Goal: Transaction & Acquisition: Purchase product/service

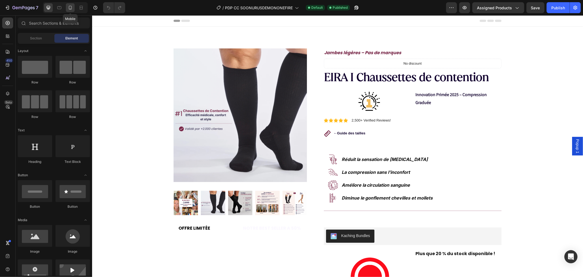
click at [70, 6] on icon at bounding box center [70, 8] width 3 height 4
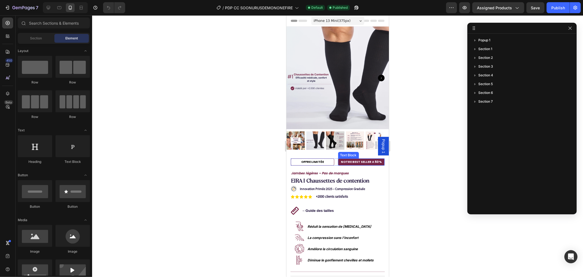
click at [371, 159] on p "NOTRE BEST SELLER A 50%" at bounding box center [361, 161] width 45 height 5
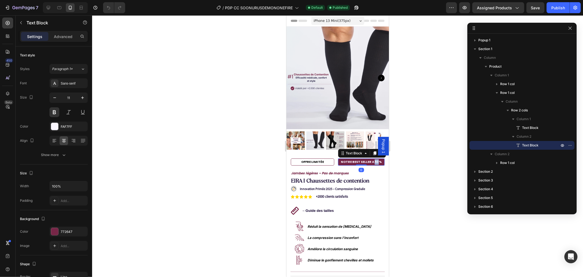
click at [371, 159] on p "NOTRE BEST SELLER A 50%" at bounding box center [361, 161] width 45 height 5
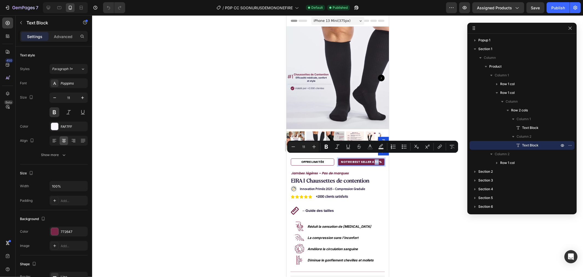
click at [370, 159] on p "NOTRE BEST SELLER A 50%" at bounding box center [361, 161] width 45 height 5
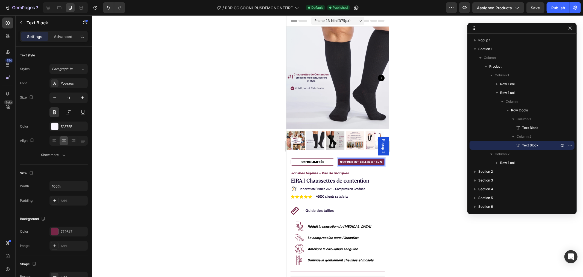
click at [426, 167] on div at bounding box center [337, 145] width 491 height 261
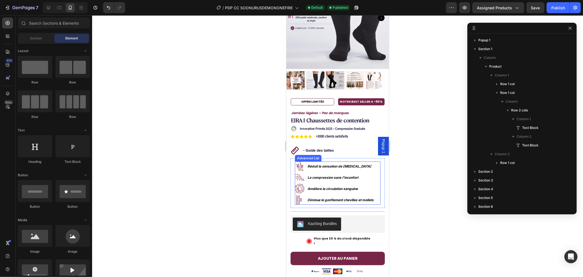
scroll to position [61, 0]
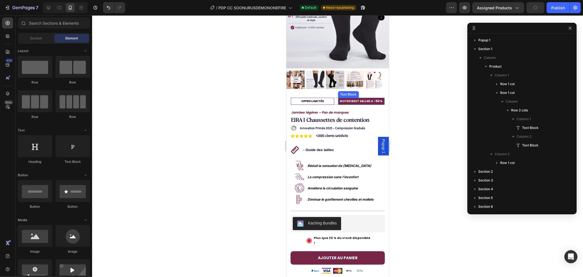
click at [367, 98] on p "NOTRE BEST SELLER A -50%" at bounding box center [361, 100] width 45 height 5
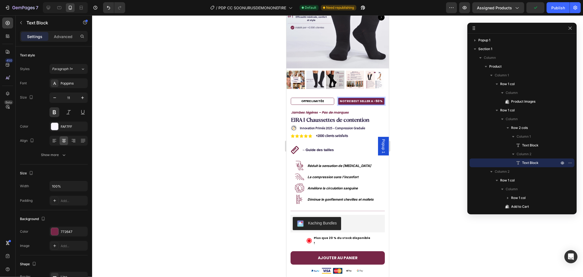
click at [367, 98] on p "NOTRE BEST SELLER A -50%" at bounding box center [361, 100] width 45 height 5
click at [368, 98] on p "NOTRE BEST SELLER A -50%" at bounding box center [361, 100] width 45 height 5
click at [366, 98] on p "NOTRE BEST SELLER A -50%" at bounding box center [361, 100] width 45 height 5
click at [343, 98] on p "NOTRE BEST SELLER A -50%" at bounding box center [361, 100] width 45 height 5
click at [406, 101] on div at bounding box center [337, 145] width 491 height 261
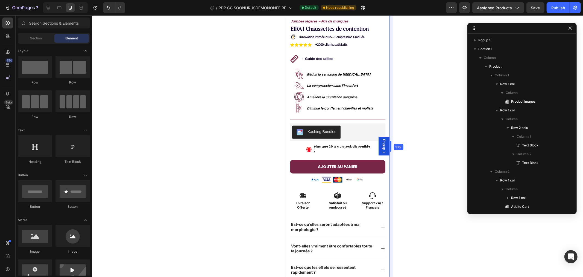
scroll to position [153, 0]
drag, startPoint x: 390, startPoint y: 42, endPoint x: 391, endPoint y: 38, distance: 3.6
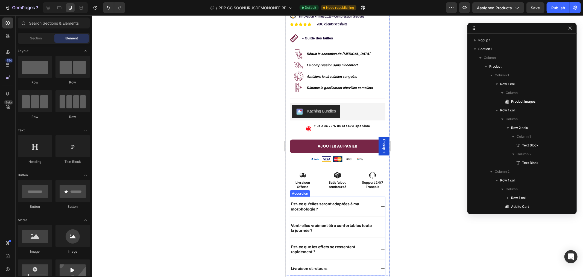
scroll to position [244, 0]
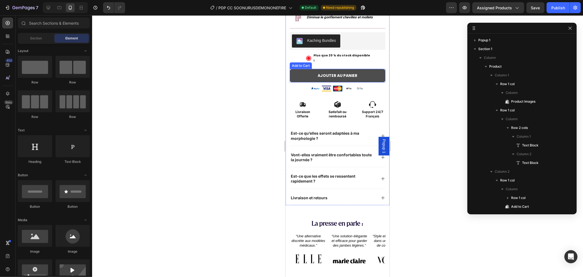
drag, startPoint x: 302, startPoint y: 65, endPoint x: 289, endPoint y: 69, distance: 13.3
click at [302, 69] on button "AJOUTER AU PANIER" at bounding box center [338, 75] width 96 height 13
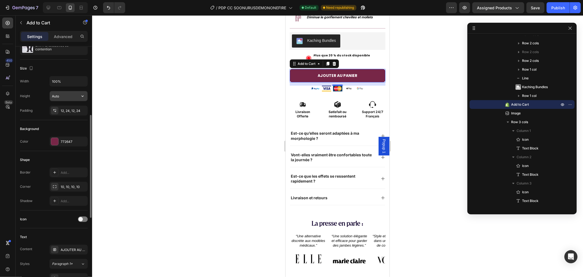
scroll to position [91, 0]
